Goal: Task Accomplishment & Management: Use online tool/utility

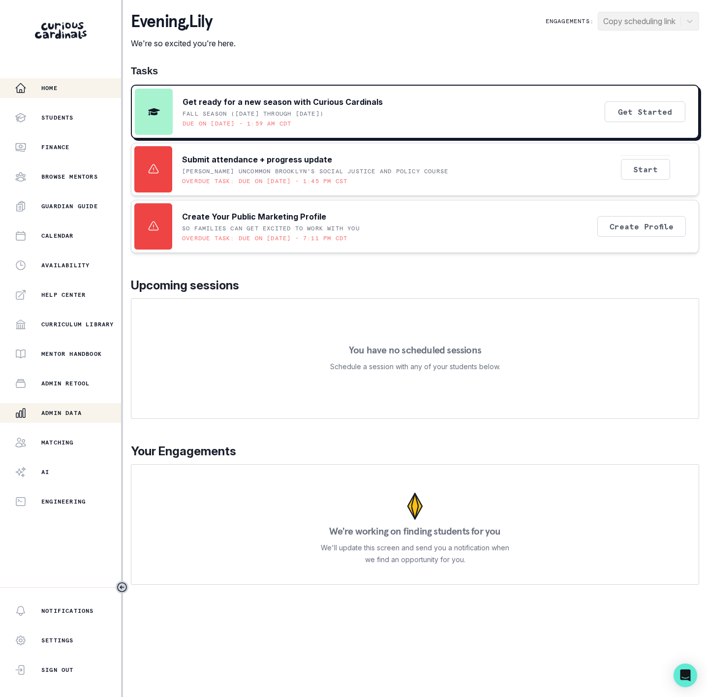
click at [61, 413] on p "Admin Data" at bounding box center [61, 413] width 40 height 8
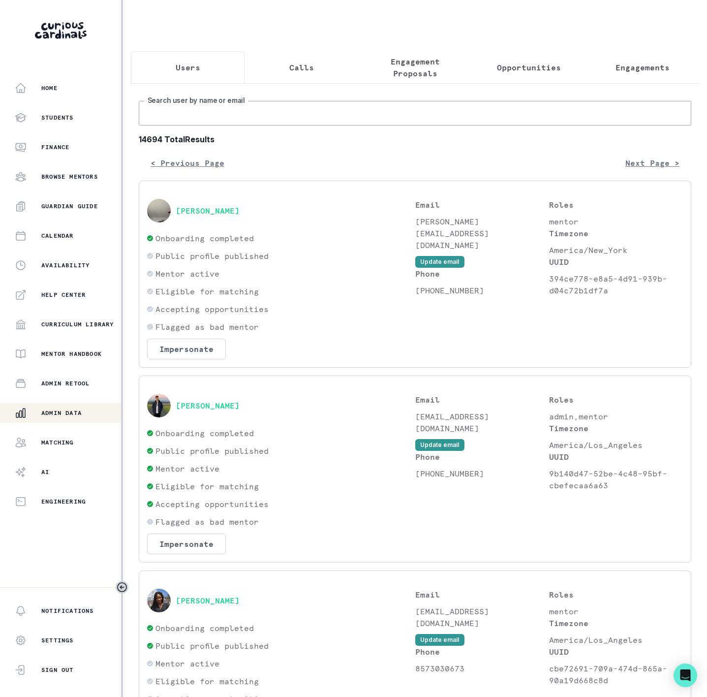
click at [210, 125] on input "Search user by name or email" at bounding box center [415, 113] width 553 height 25
type input "[PERSON_NAME]"
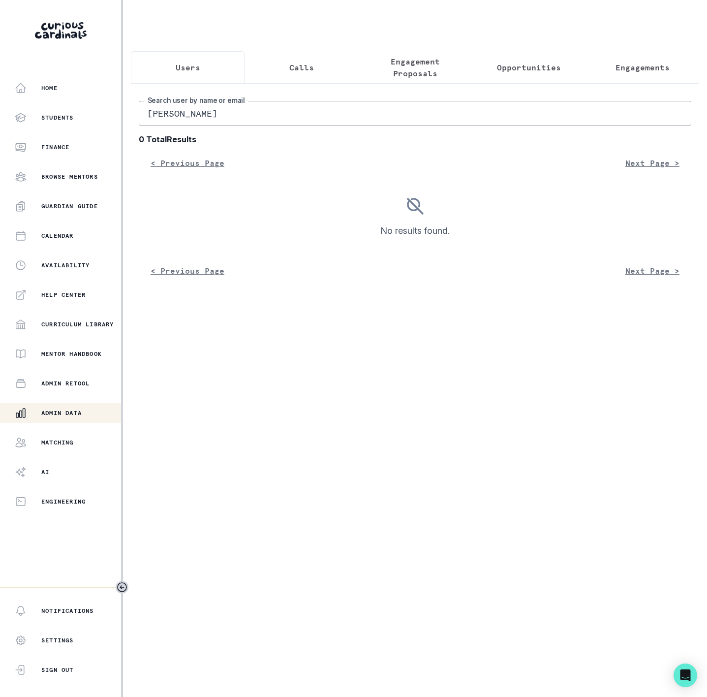
click at [189, 125] on input "[PERSON_NAME]" at bounding box center [415, 113] width 553 height 25
type input "[PERSON_NAME]"
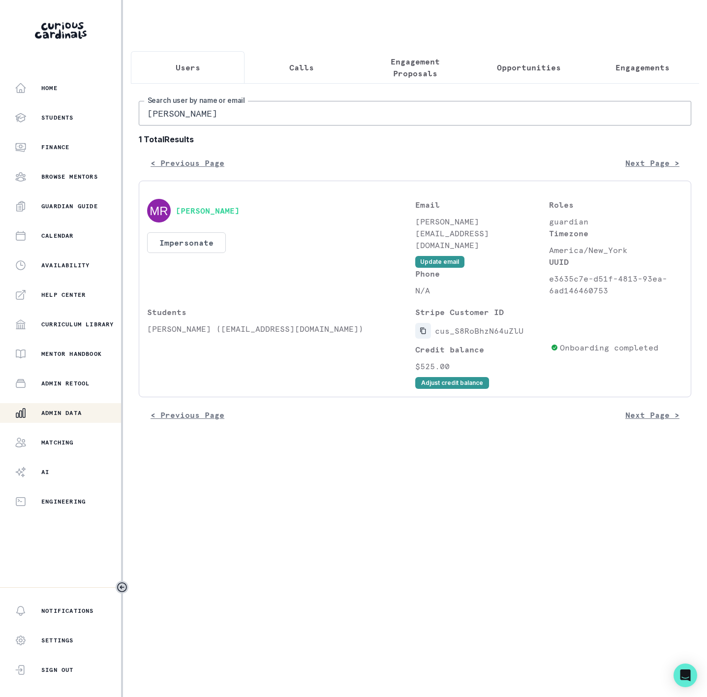
click at [424, 334] on icon "Copied to clipboard" at bounding box center [423, 330] width 7 height 7
drag, startPoint x: 226, startPoint y: 119, endPoint x: 9, endPoint y: 126, distance: 217.6
click at [0, 121] on html "Home Students Finance Browse Mentors Guardian Guide Calendar Availability Help …" at bounding box center [353, 348] width 707 height 697
paste input "[PERSON_NAME]"
type input "[PERSON_NAME]"
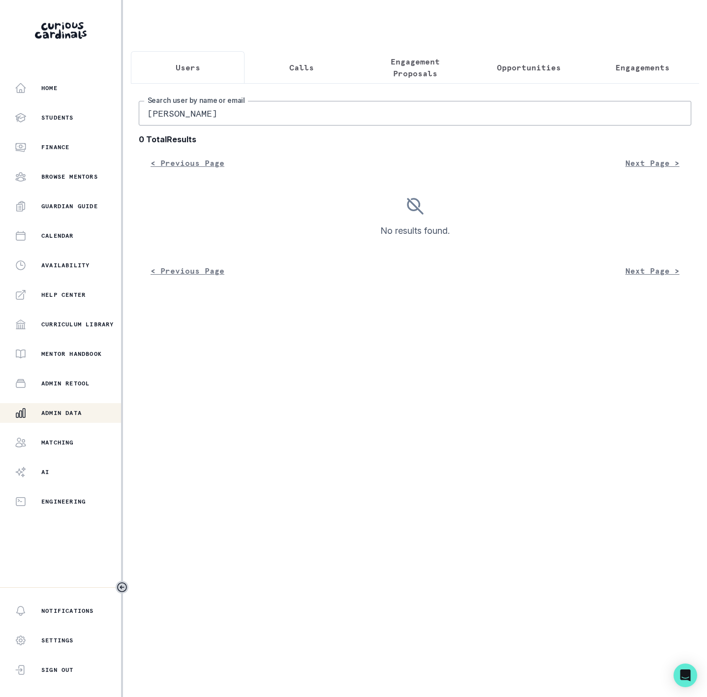
click at [151, 125] on input "[PERSON_NAME]" at bounding box center [415, 113] width 553 height 25
type input "[PERSON_NAME]"
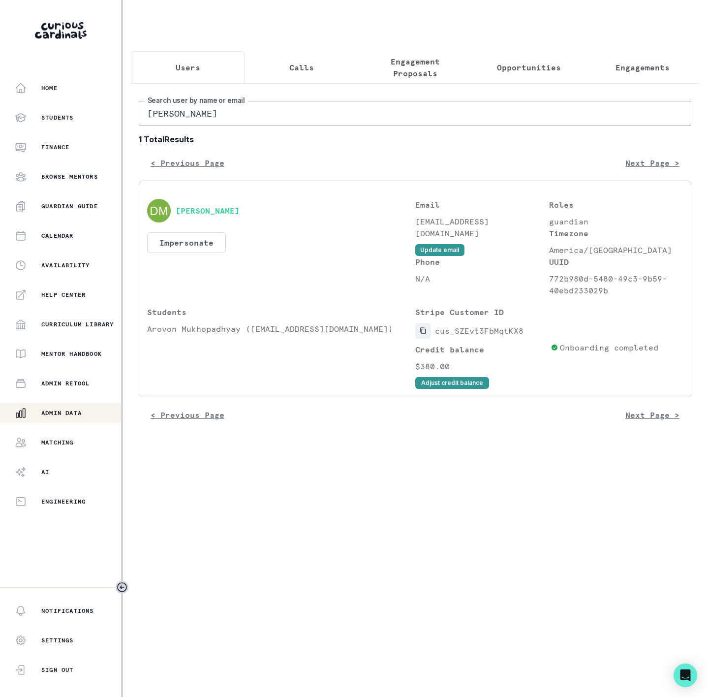
click at [423, 334] on icon "Copied to clipboard" at bounding box center [423, 330] width 7 height 7
click at [172, 253] on button "Impersonate" at bounding box center [186, 242] width 79 height 21
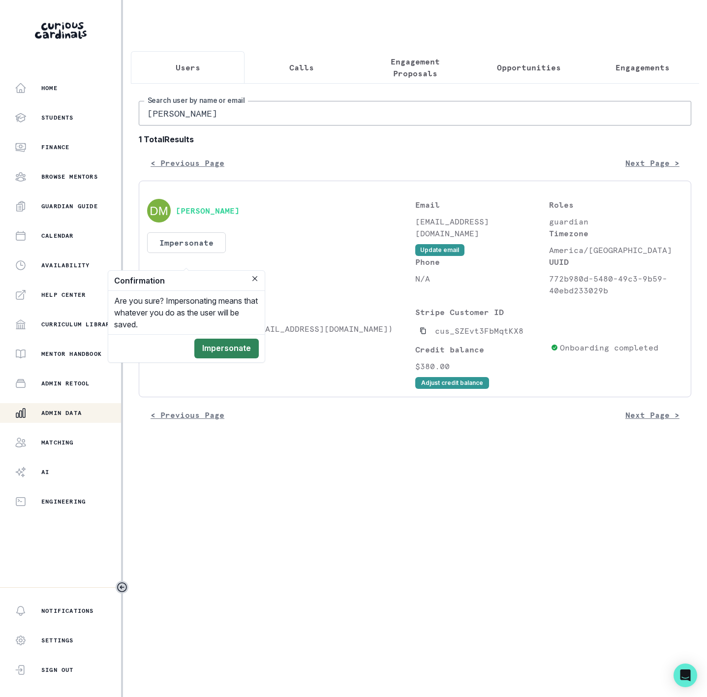
click at [233, 347] on button "Impersonate" at bounding box center [226, 349] width 64 height 20
